Goal: Transaction & Acquisition: Purchase product/service

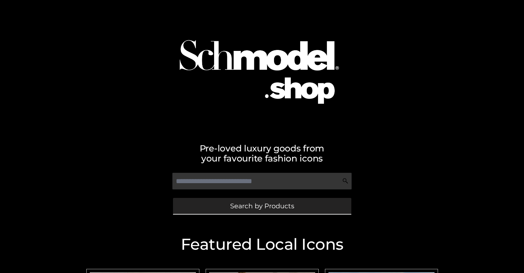
click at [262, 206] on span "Search by Products" at bounding box center [262, 206] width 64 height 7
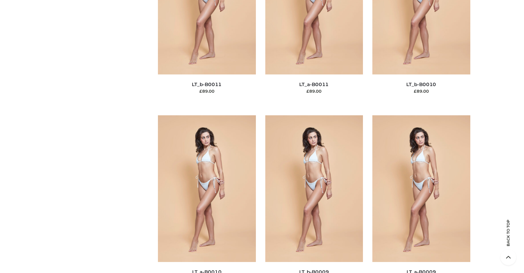
scroll to position [68, 0]
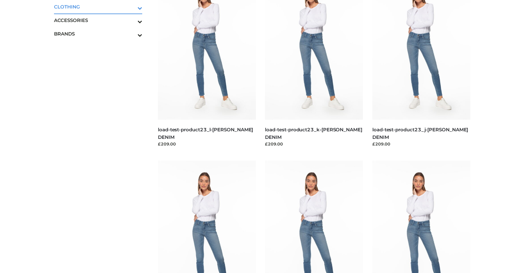
click at [131, 7] on icon "Toggle Submenu" at bounding box center [107, 7] width 70 height 7
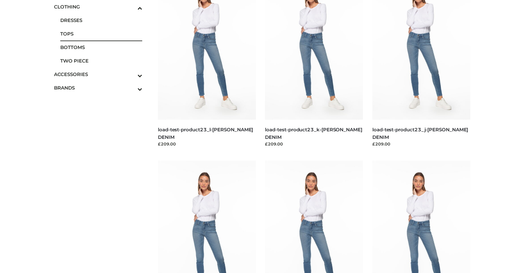
click at [101, 34] on span "TOPS" at bounding box center [101, 33] width 82 height 7
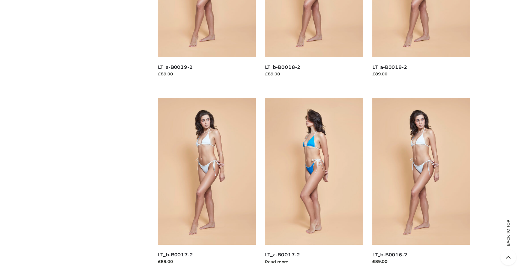
click at [314, 185] on img at bounding box center [314, 171] width 98 height 147
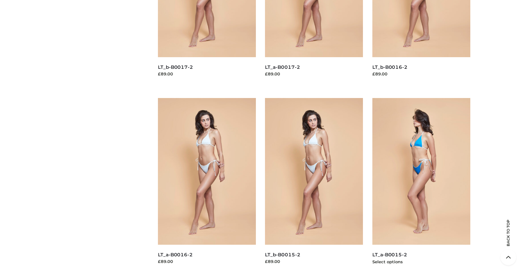
click at [421, 185] on img at bounding box center [422, 171] width 98 height 147
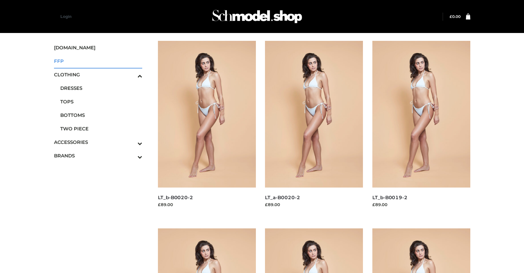
click at [98, 61] on span "FFP" at bounding box center [98, 60] width 89 height 7
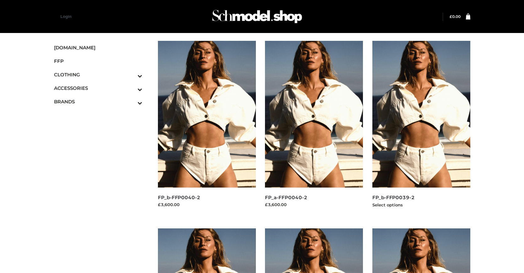
click at [421, 128] on img at bounding box center [422, 114] width 98 height 147
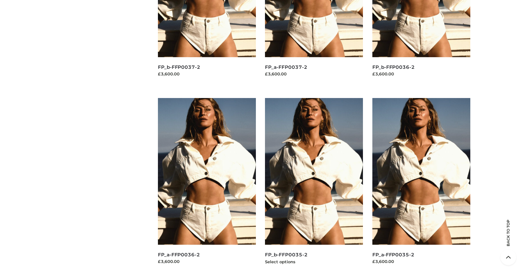
click at [314, 185] on img at bounding box center [314, 171] width 98 height 147
click at [421, 185] on img at bounding box center [422, 171] width 98 height 147
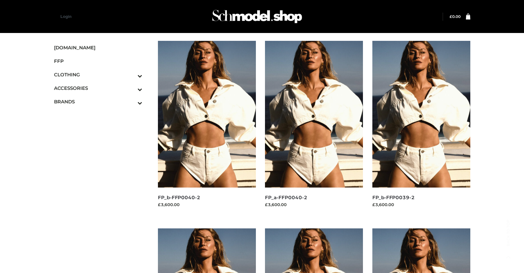
scroll to position [318, 0]
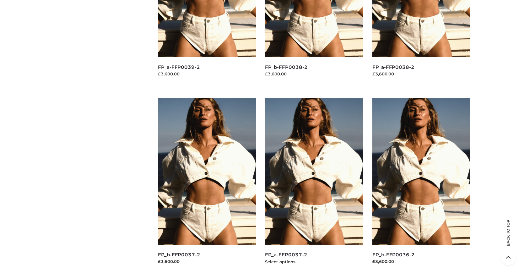
click at [314, 185] on img at bounding box center [314, 171] width 98 height 147
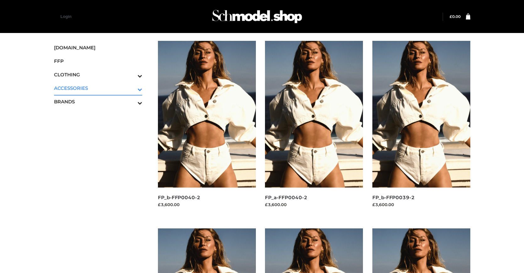
click at [131, 88] on icon "Toggle Submenu" at bounding box center [107, 89] width 70 height 7
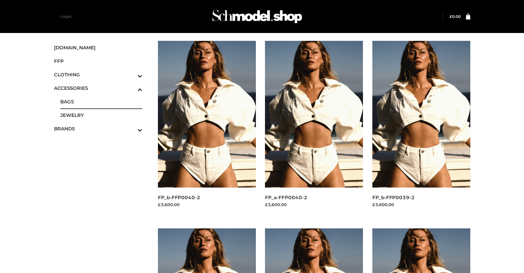
click at [101, 101] on span "BAGS" at bounding box center [101, 101] width 82 height 7
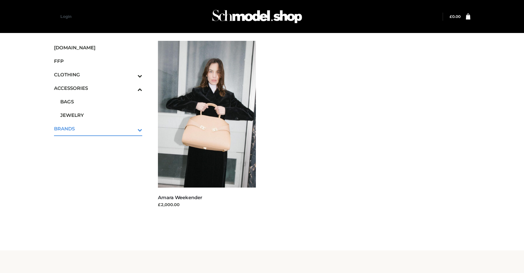
click at [131, 129] on icon "Toggle Submenu" at bounding box center [107, 129] width 70 height 7
click at [101, 129] on span "PARKERSMITH" at bounding box center [101, 128] width 82 height 7
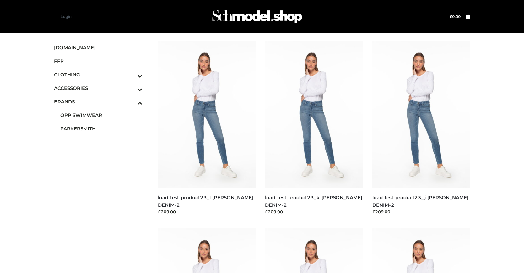
scroll to position [318, 0]
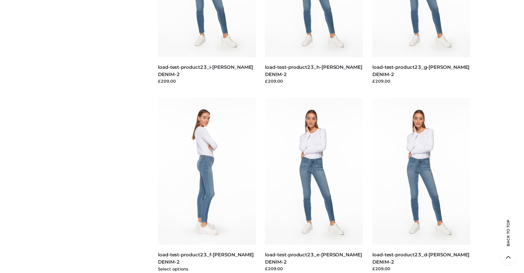
click at [207, 185] on img at bounding box center [207, 171] width 98 height 147
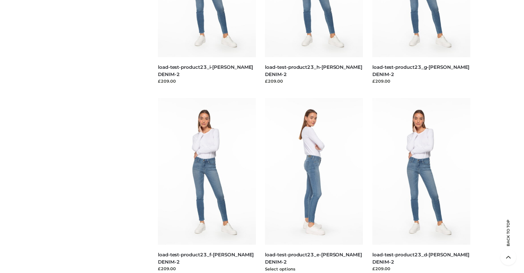
click at [314, 185] on img at bounding box center [314, 171] width 98 height 147
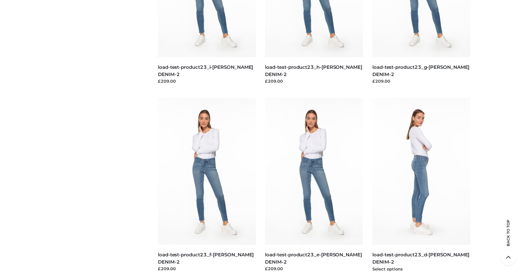
click at [421, 185] on img at bounding box center [422, 171] width 98 height 147
